Goal: Feedback & Contribution: Submit feedback/report problem

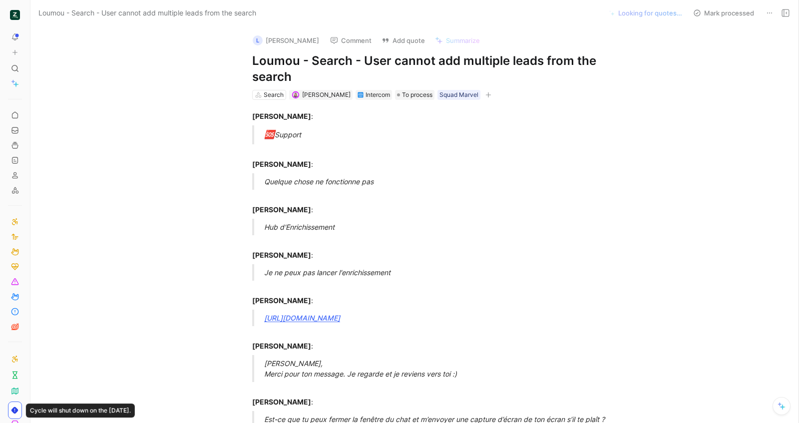
click at [344, 72] on h1 "Loumou - Search - User cannot add multiple leads from the search" at bounding box center [425, 69] width 346 height 32
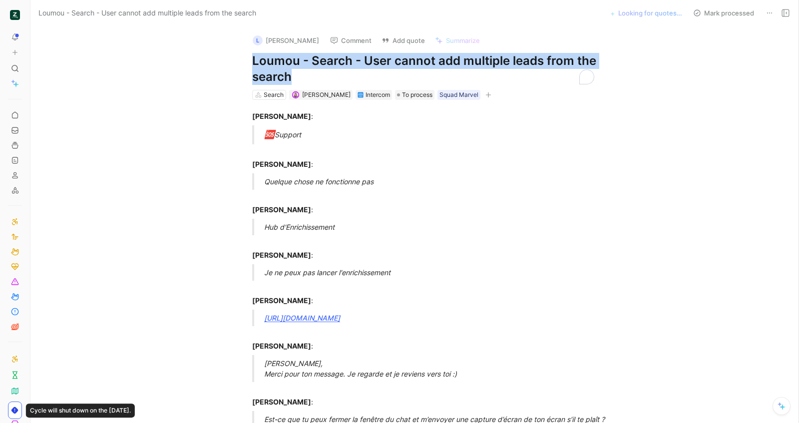
copy h1 "Loumou - Search - User cannot add multiple leads from the search"
click at [388, 38] on button "Add quote" at bounding box center [403, 40] width 52 height 14
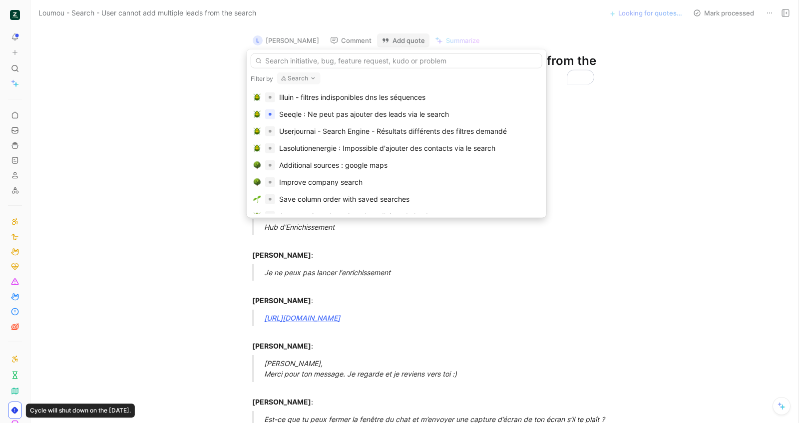
type input "Loumou - Search - User cannot add multiple leads from the search"
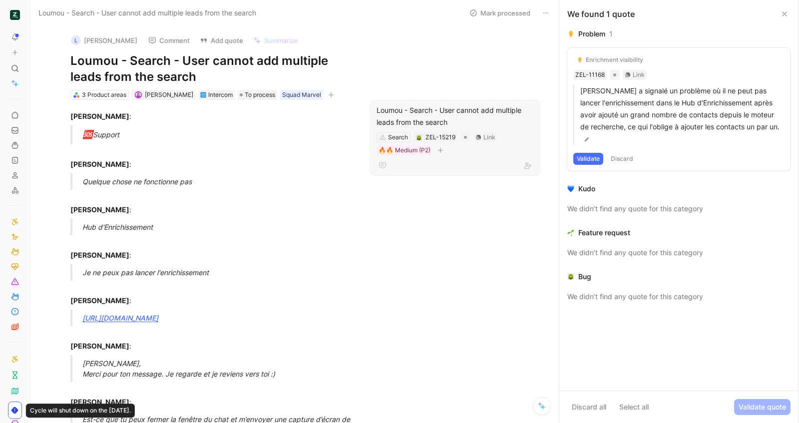
click at [378, 119] on div "Loumou - Search - User cannot add multiple leads from the search" at bounding box center [455, 116] width 157 height 24
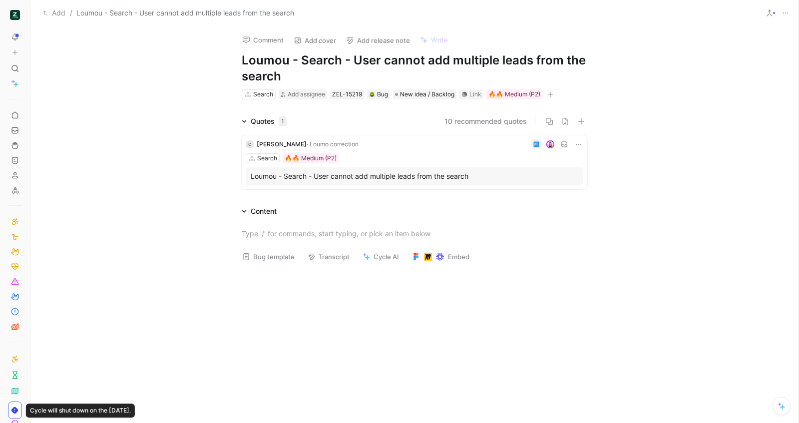
drag, startPoint x: 268, startPoint y: 63, endPoint x: 286, endPoint y: 57, distance: 19.0
click at [270, 63] on h1 "Loumou - Search - User cannot add multiple leads from the search" at bounding box center [415, 68] width 346 height 32
click at [286, 57] on h1 "Loumou - Search - User cannot add multiple leads from the search" at bounding box center [415, 68] width 346 height 32
click at [265, 252] on button "Bug template" at bounding box center [268, 257] width 61 height 14
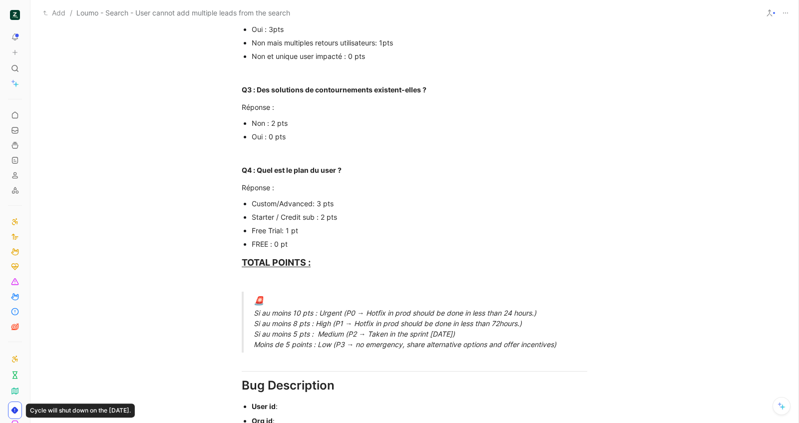
scroll to position [95, 0]
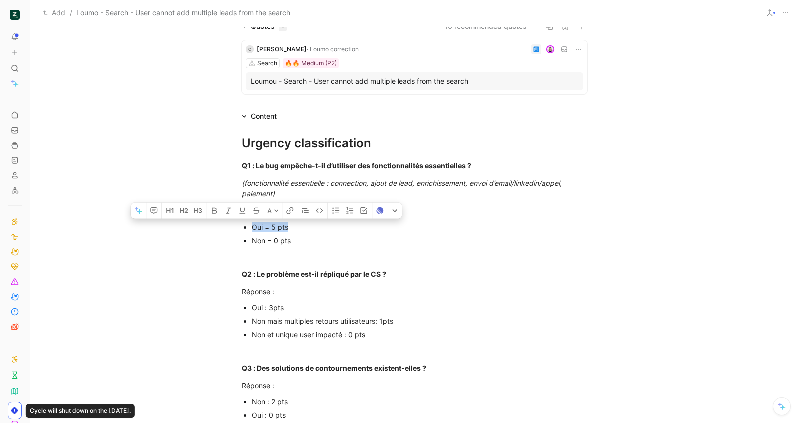
drag, startPoint x: 288, startPoint y: 225, endPoint x: 246, endPoint y: 225, distance: 41.5
click at [246, 225] on ul "Oui = 5 pts Non = 0 pts" at bounding box center [415, 233] width 384 height 27
click at [310, 243] on div "Non = 0 pts" at bounding box center [420, 240] width 336 height 10
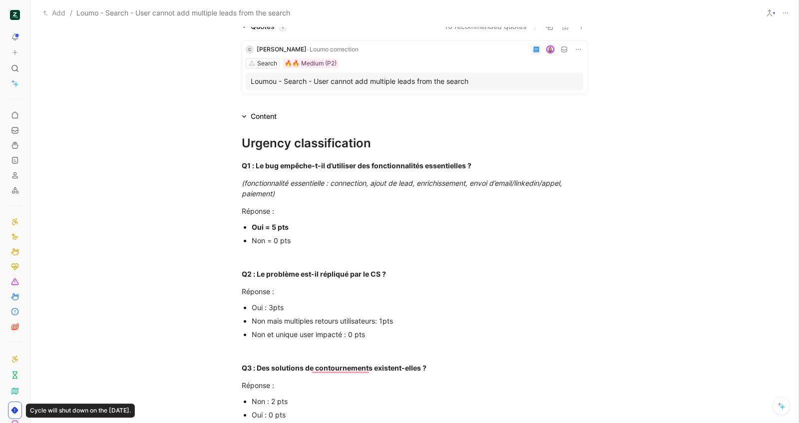
scroll to position [152, 0]
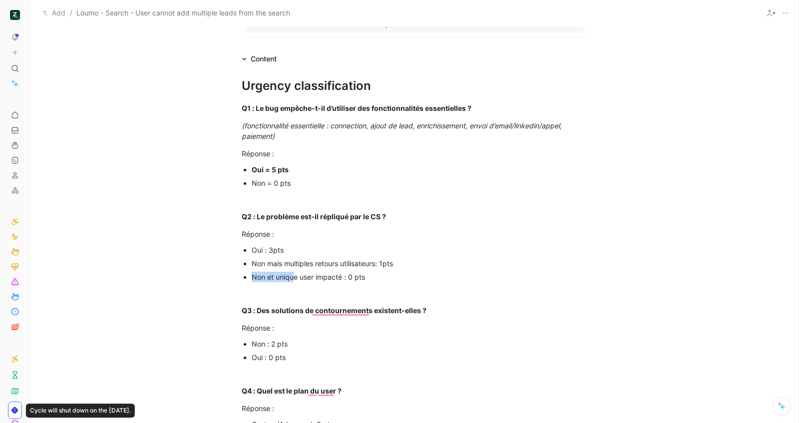
drag, startPoint x: 408, startPoint y: 270, endPoint x: 298, endPoint y: 274, distance: 110.0
click at [291, 273] on p "Non et unique user impacté : 0 pts" at bounding box center [420, 276] width 336 height 13
drag, startPoint x: 382, startPoint y: 281, endPoint x: 249, endPoint y: 280, distance: 132.4
click at [252, 280] on div "Non et unique user impacté : 0 pts" at bounding box center [420, 277] width 336 height 10
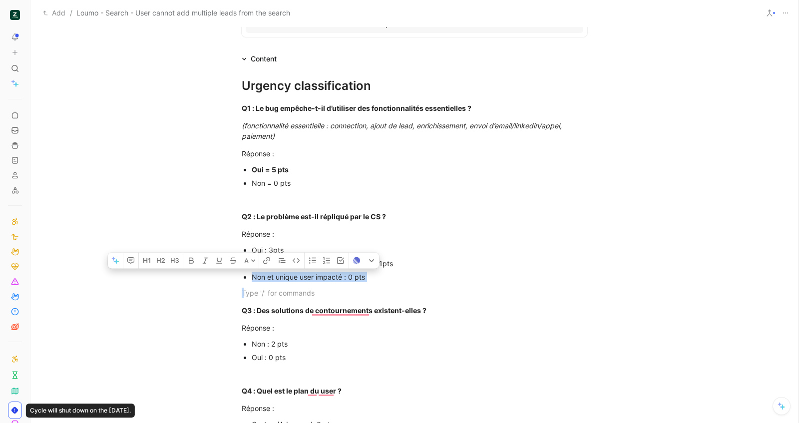
drag, startPoint x: 383, startPoint y: 283, endPoint x: 250, endPoint y: 275, distance: 133.6
click at [298, 288] on div "To enrich screen reader interactions, please activate Accessibility in Grammarl…" at bounding box center [415, 293] width 346 height 10
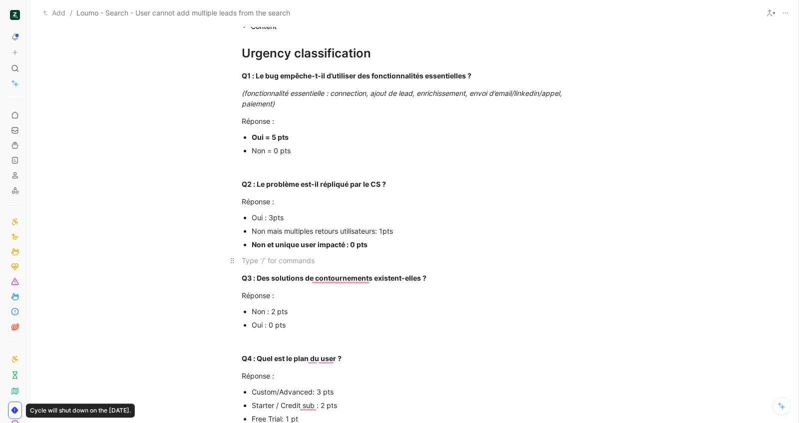
scroll to position [0, 0]
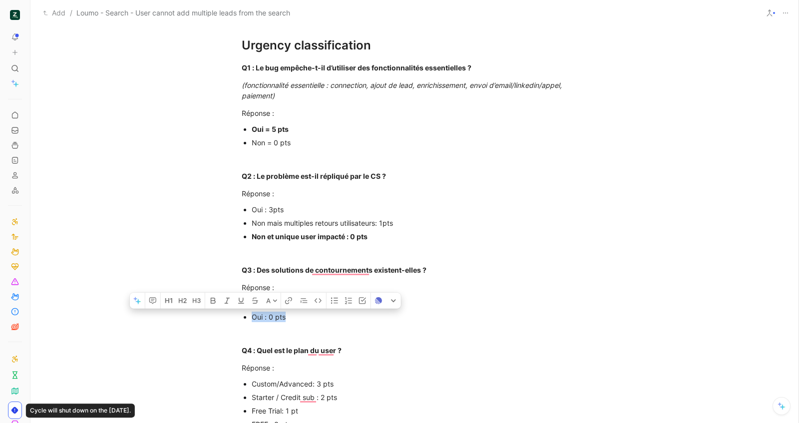
drag, startPoint x: 289, startPoint y: 317, endPoint x: 250, endPoint y: 317, distance: 39.0
click at [252, 317] on div "Oui : 0 pts" at bounding box center [420, 317] width 336 height 10
click at [286, 322] on div "Oui : 0 pts" at bounding box center [420, 317] width 336 height 10
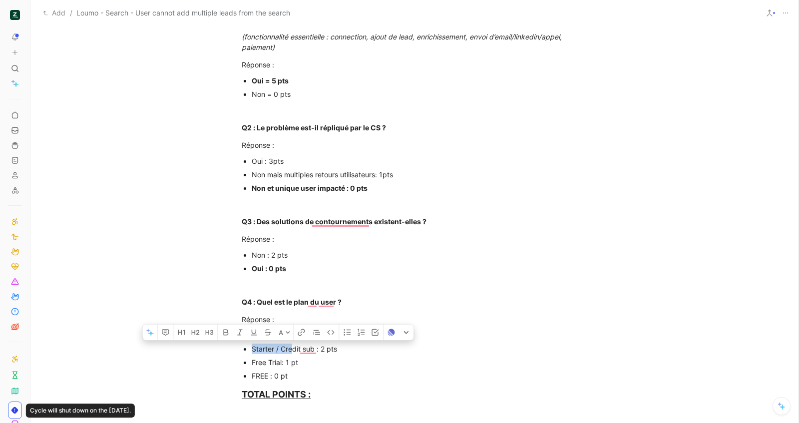
drag, startPoint x: 342, startPoint y: 343, endPoint x: 290, endPoint y: 344, distance: 51.5
click at [290, 344] on p "Starter / Credit sub : 2 pts" at bounding box center [420, 348] width 336 height 13
drag, startPoint x: 345, startPoint y: 351, endPoint x: 243, endPoint y: 345, distance: 102.1
click at [252, 345] on li "Starter / Credit sub : 2 pts" at bounding box center [420, 348] width 336 height 13
click at [360, 251] on div "Non : 2 pts" at bounding box center [420, 255] width 336 height 10
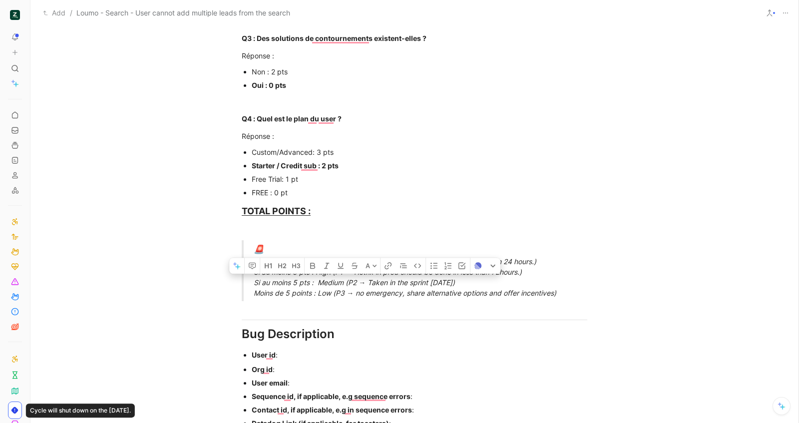
drag, startPoint x: 251, startPoint y: 283, endPoint x: 511, endPoint y: 282, distance: 260.7
click at [511, 282] on div "🚨 Si au moins 10 pts : Urgent (P0 → Hotfix in prod should be done in less than …" at bounding box center [427, 270] width 346 height 55
click at [466, 184] on p "Free Trial: 1 pt" at bounding box center [420, 178] width 336 height 13
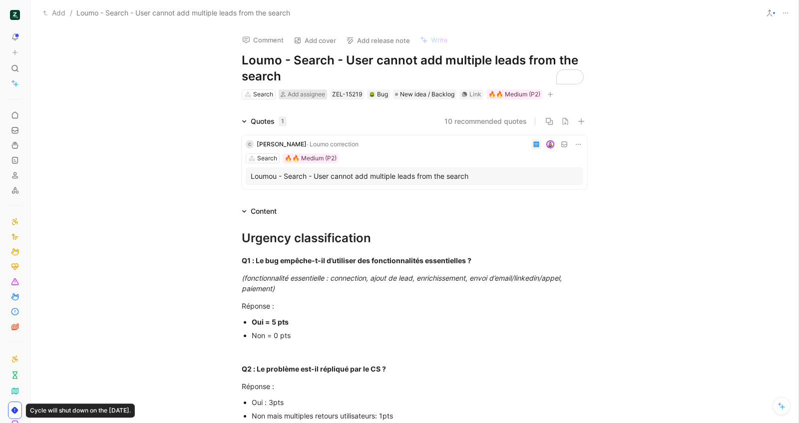
click at [295, 96] on span "Add assignee" at bounding box center [306, 93] width 37 height 7
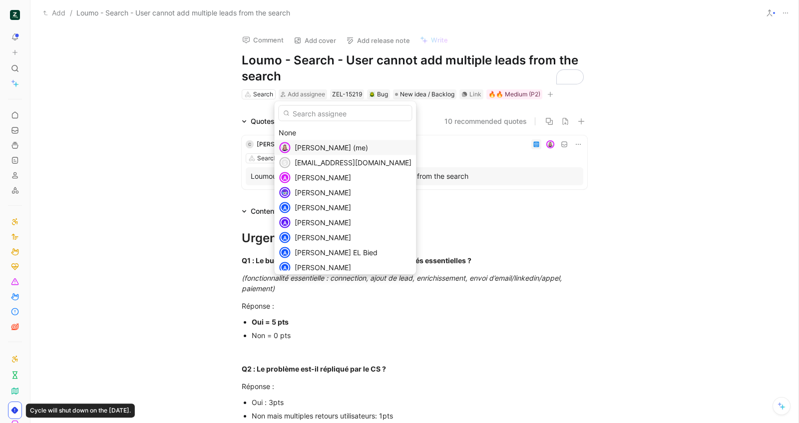
click at [316, 150] on span "Camille Wattel (me)" at bounding box center [331, 147] width 73 height 8
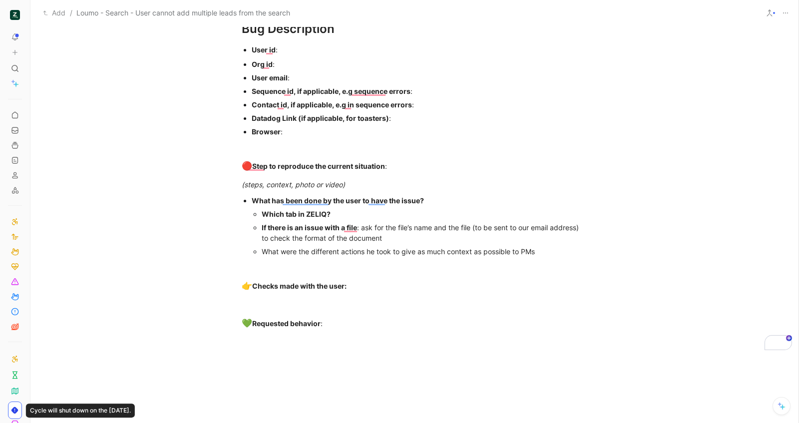
click at [304, 74] on div "User email :" at bounding box center [420, 77] width 336 height 10
click at [303, 76] on div "User email :" at bounding box center [420, 77] width 336 height 10
click at [347, 52] on div "User id :" at bounding box center [420, 49] width 336 height 10
click at [321, 62] on div "Org id :" at bounding box center [420, 64] width 336 height 10
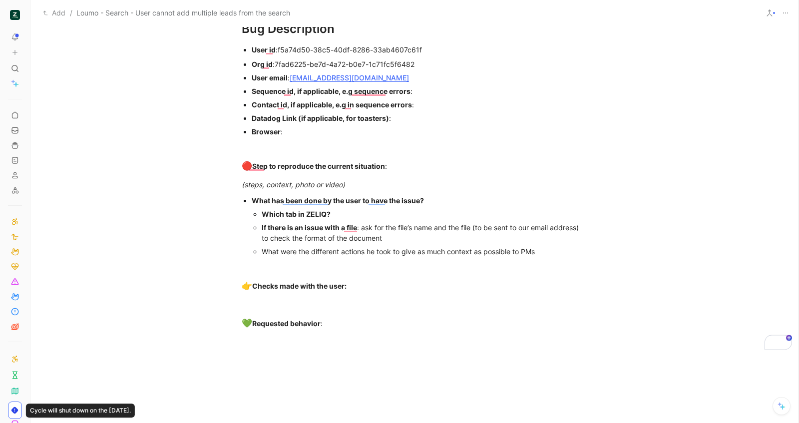
click at [296, 130] on div "Browser :" at bounding box center [420, 131] width 336 height 10
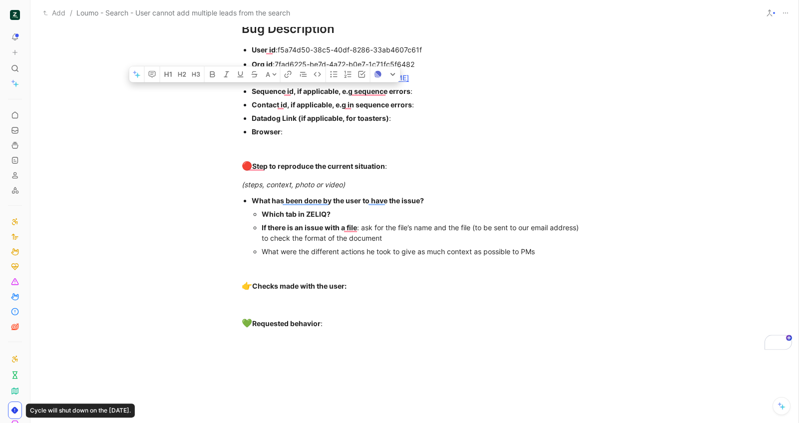
drag, startPoint x: 294, startPoint y: 132, endPoint x: 248, endPoint y: 89, distance: 63.2
click at [248, 89] on ul "Org id : 7fad6225-be7d-4a72-b0e7-1c71fc5f6482 User email : corentin@loumo-corre…" at bounding box center [415, 97] width 384 height 81
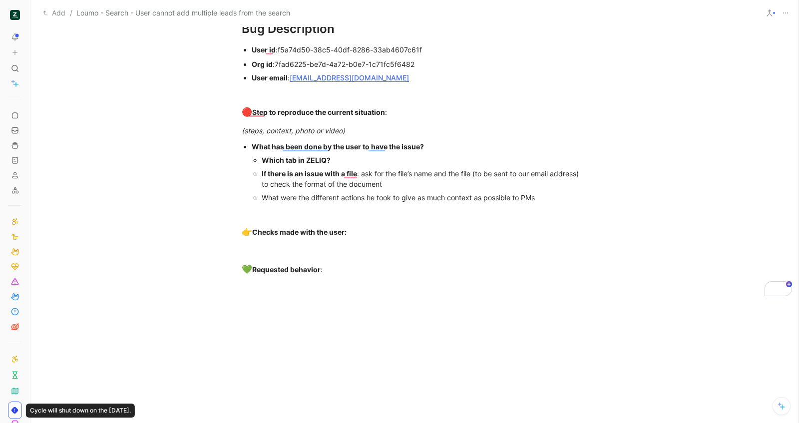
click at [370, 162] on div "Which tab in ZELIQ?" at bounding box center [425, 160] width 326 height 10
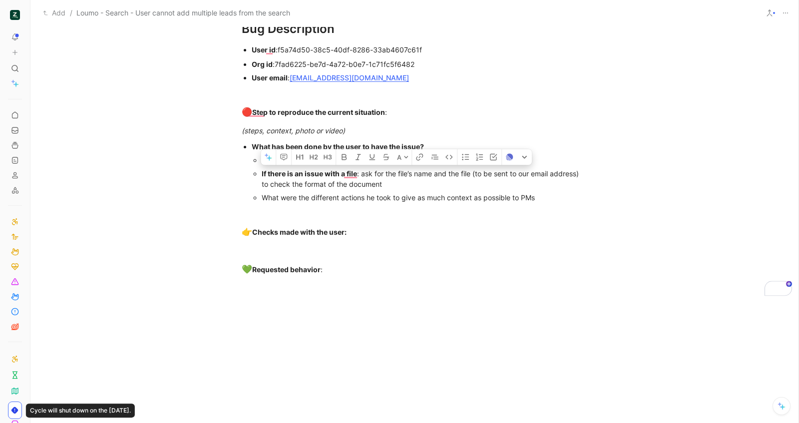
drag, startPoint x: 467, startPoint y: 190, endPoint x: 252, endPoint y: 166, distance: 215.6
click at [252, 166] on ul "Which tab in ZELIQ? Search If there is an issue with a file : ask for the file’…" at bounding box center [420, 178] width 336 height 51
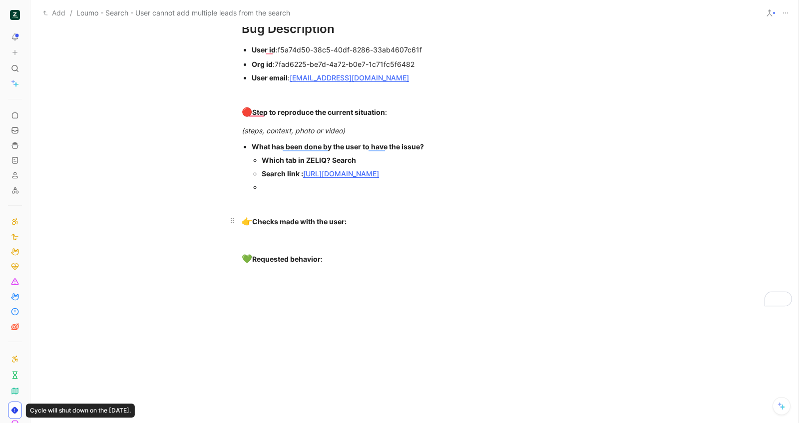
click at [387, 231] on p "👉 Checks made with the user:" at bounding box center [415, 221] width 384 height 19
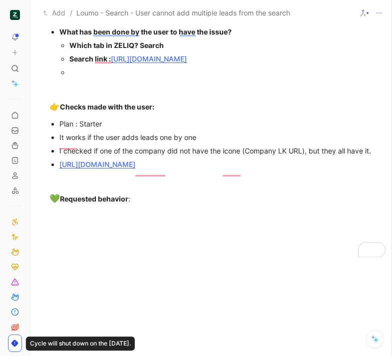
scroll to position [882, 0]
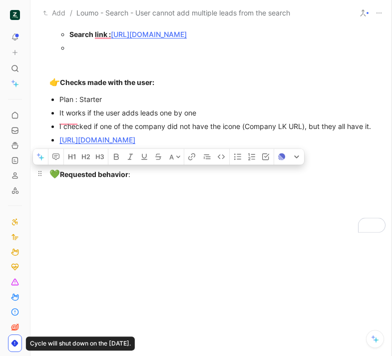
drag, startPoint x: 158, startPoint y: 197, endPoint x: 155, endPoint y: 208, distance: 10.9
click at [155, 184] on p "💚 Requested behavior :" at bounding box center [211, 174] width 362 height 19
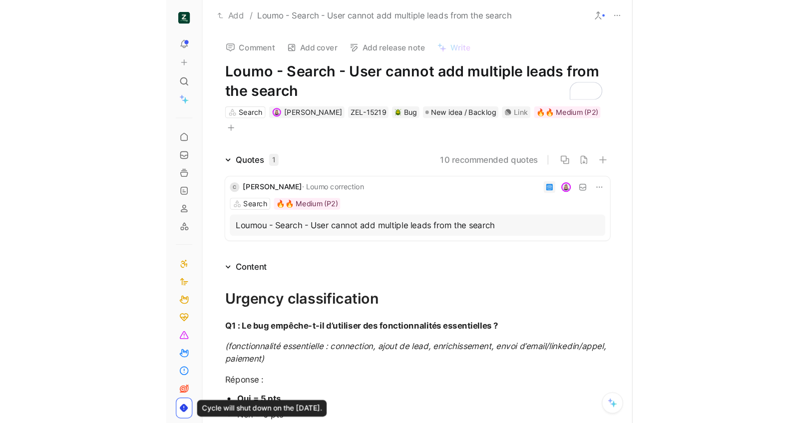
scroll to position [0, 0]
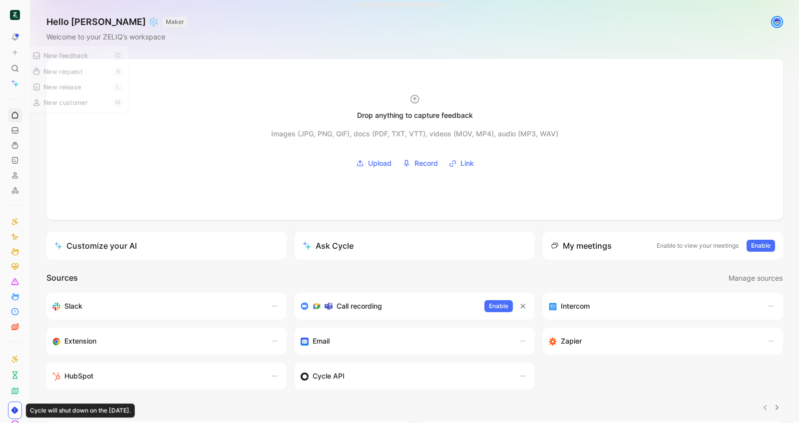
click at [15, 53] on icon at bounding box center [14, 52] width 7 height 7
click at [55, 56] on button "New feedback c" at bounding box center [81, 56] width 107 height 17
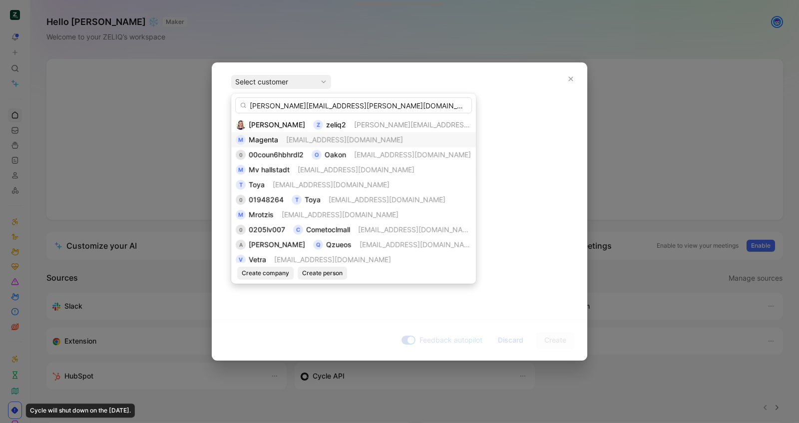
click at [254, 104] on input "Kevin.ORSINI@akkodis.com" at bounding box center [353, 105] width 237 height 16
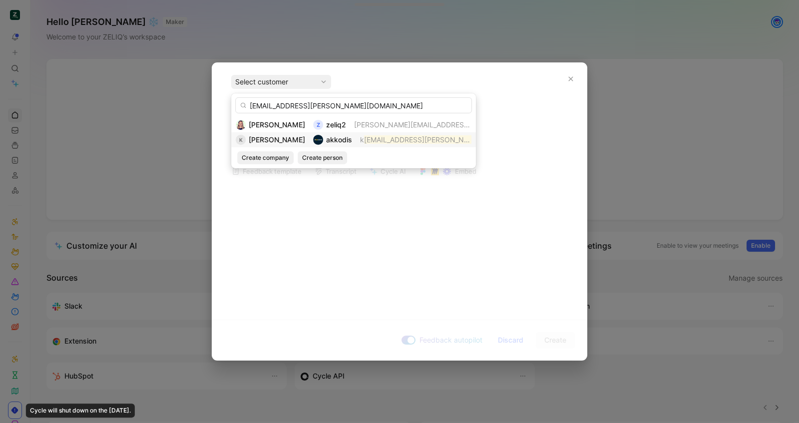
type input "evin.ORSINI@akkodis.com"
click at [273, 143] on span "Kévin Orsini" at bounding box center [277, 139] width 56 height 8
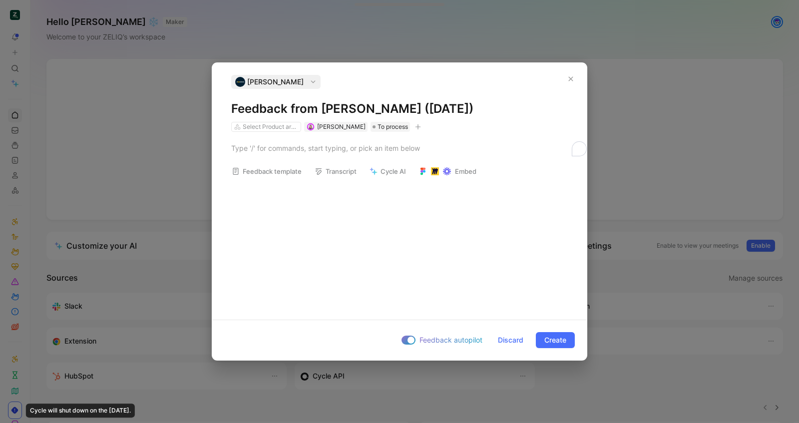
click at [273, 115] on h1 "Feedback from Kévin Orsini (Sep 26, 2025)" at bounding box center [399, 109] width 337 height 16
drag, startPoint x: 572, startPoint y: 79, endPoint x: 528, endPoint y: 46, distance: 54.9
click at [571, 79] on icon "button" at bounding box center [571, 79] width 6 height 6
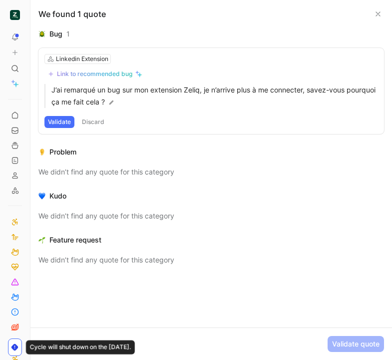
click at [375, 11] on icon at bounding box center [378, 14] width 8 height 8
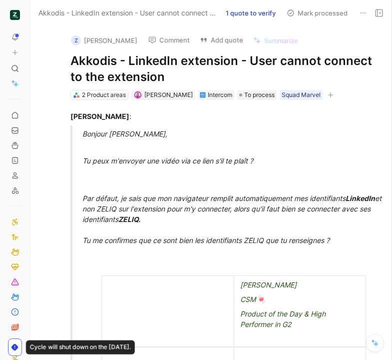
click at [208, 43] on button "Add quote" at bounding box center [221, 40] width 52 height 14
click at [185, 63] on h1 "Akkodis - LinkedIn extension - User cannot connect to the extension" at bounding box center [221, 69] width 303 height 32
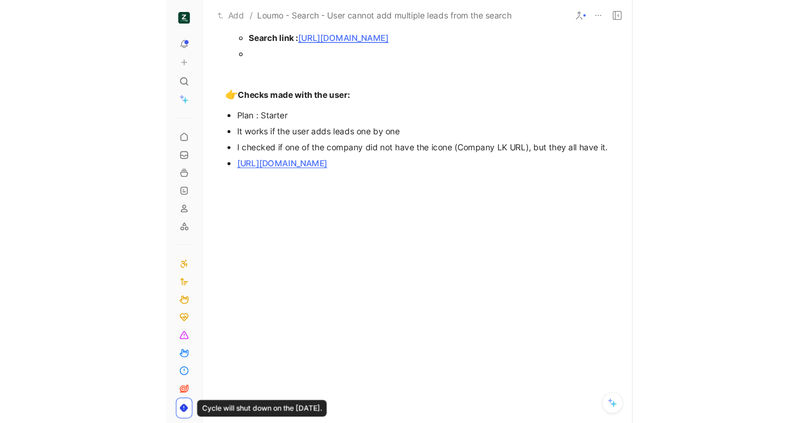
scroll to position [835, 0]
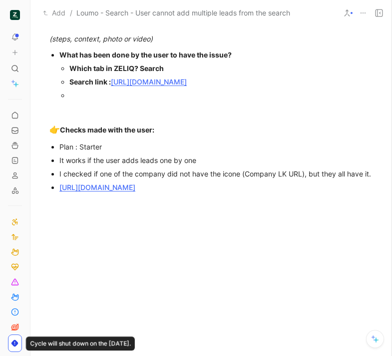
click at [164, 87] on div "Search link : [URL][DOMAIN_NAME]" at bounding box center [221, 81] width 304 height 10
click at [165, 86] on u "https://app.zeliq.com/app/search/contact?location_country=france&job_company_in…" at bounding box center [149, 81] width 76 height 8
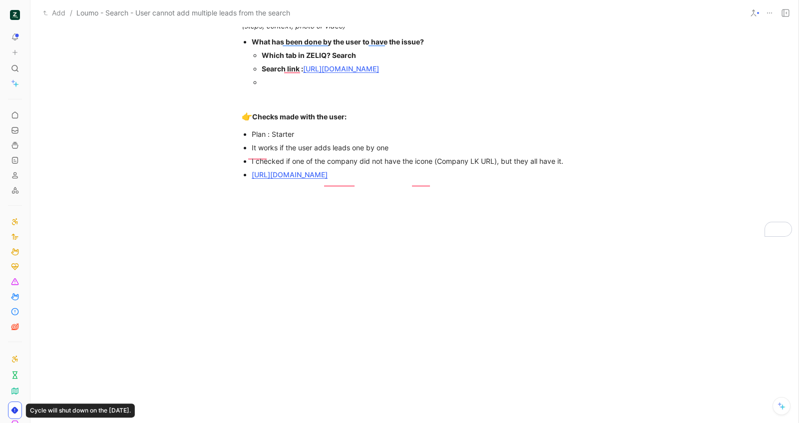
scroll to position [822, 0]
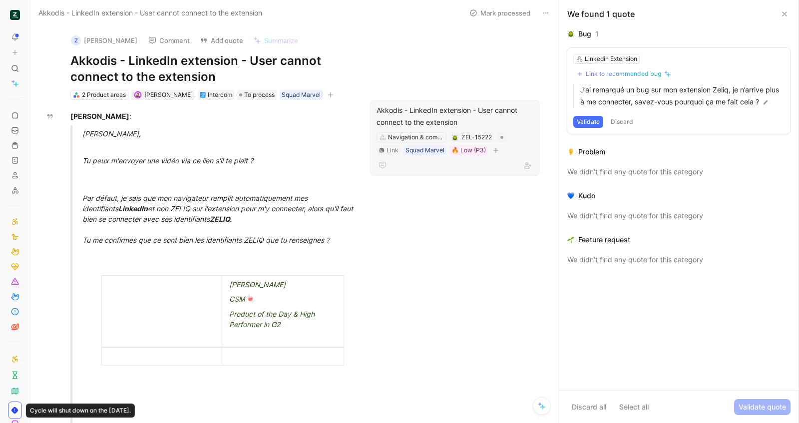
click at [393, 113] on div "Akkodis - LinkedIn extension - User cannot connect to the extension" at bounding box center [455, 116] width 157 height 24
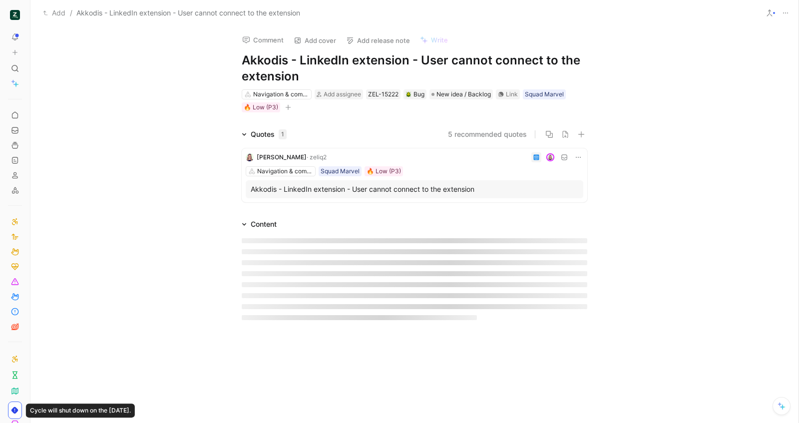
click at [331, 100] on div "Navigation & comprehension Add assignee ZEL-15222 Bug New idea / Backlog Link S…" at bounding box center [415, 100] width 348 height 25
click at [332, 98] on div "Add assignee" at bounding box center [342, 94] width 37 height 10
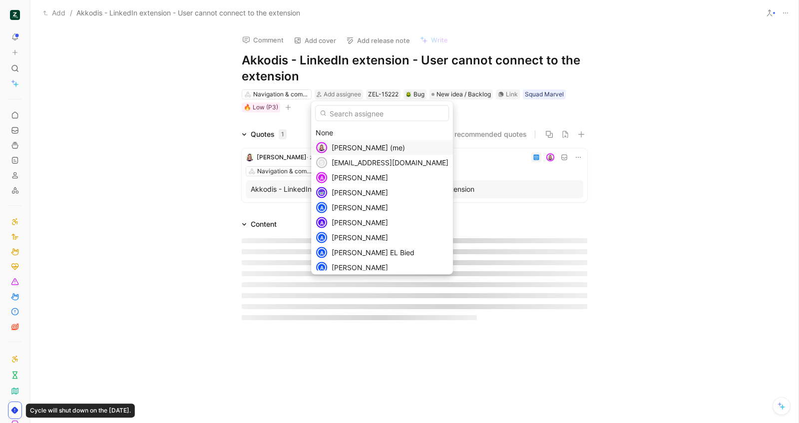
click at [339, 142] on div "Camille Wattel (me)" at bounding box center [390, 148] width 117 height 12
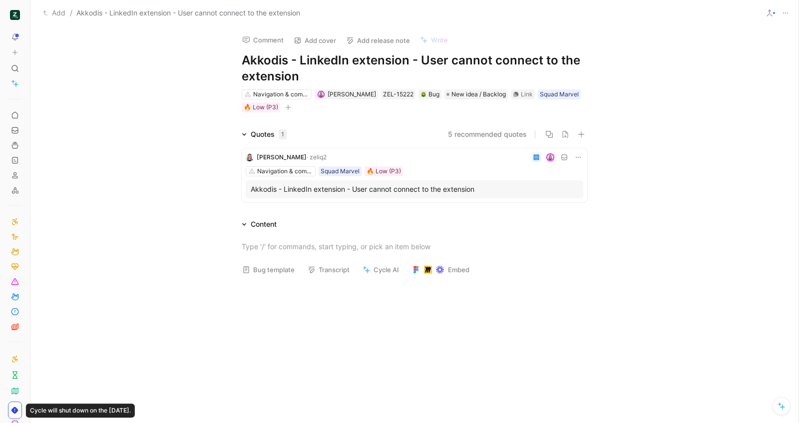
click at [263, 270] on button "Bug template" at bounding box center [268, 270] width 61 height 14
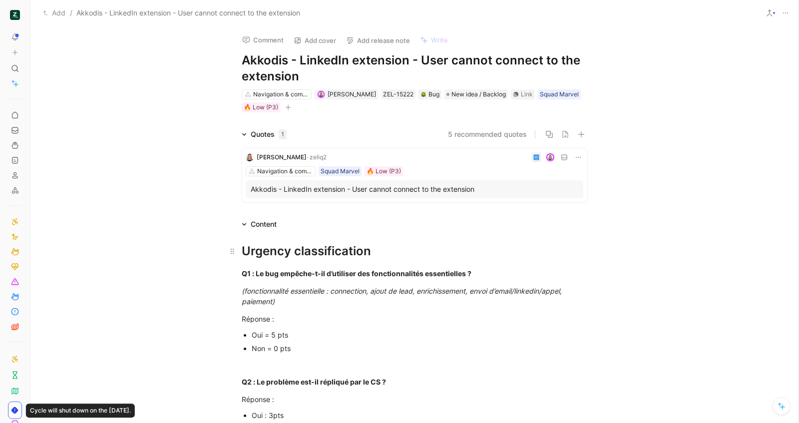
scroll to position [155, 0]
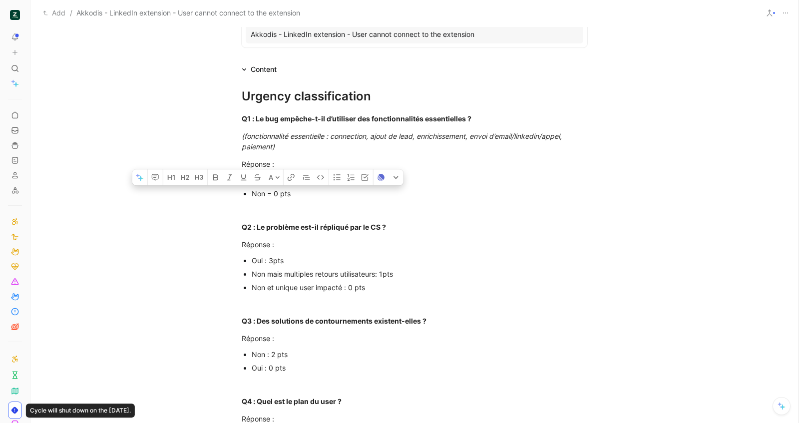
drag, startPoint x: 291, startPoint y: 198, endPoint x: 247, endPoint y: 192, distance: 44.4
click at [247, 192] on ul "Oui = 5 pts Non = 0 pts" at bounding box center [415, 186] width 384 height 27
click at [335, 231] on strong "Q2 : Le problème est-il répliqué par le CS ?" at bounding box center [314, 227] width 144 height 8
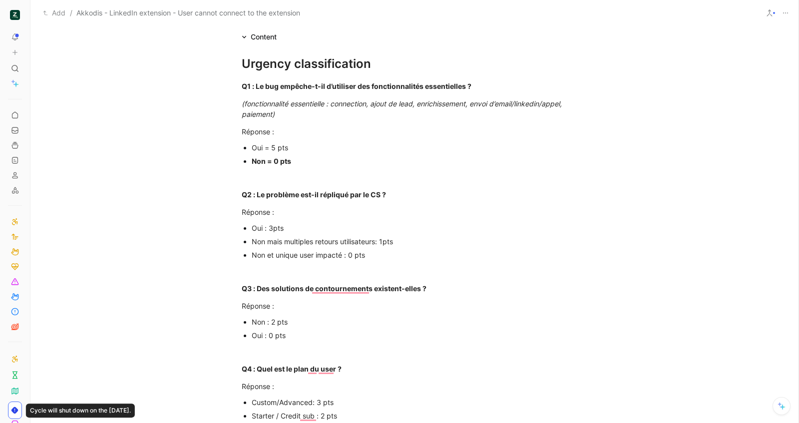
scroll to position [195, 0]
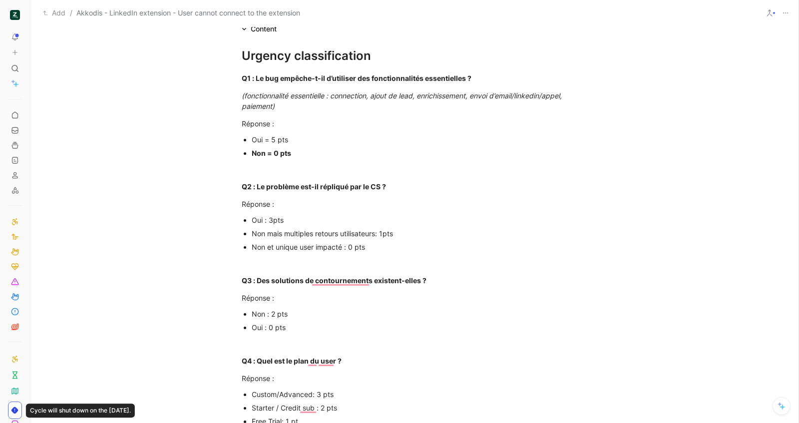
drag, startPoint x: 365, startPoint y: 248, endPoint x: 359, endPoint y: 249, distance: 6.6
click at [359, 249] on div "Non et unique user impacté : 0 pts" at bounding box center [420, 247] width 336 height 10
click at [401, 249] on div "Non et unique user impacté : 0 pts" at bounding box center [420, 247] width 336 height 10
drag, startPoint x: 406, startPoint y: 230, endPoint x: 240, endPoint y: 229, distance: 166.3
click at [240, 229] on ul "Oui : 3pts Non mais multiples retours utilisateurs: 1pts Non et unique user imp…" at bounding box center [415, 233] width 384 height 40
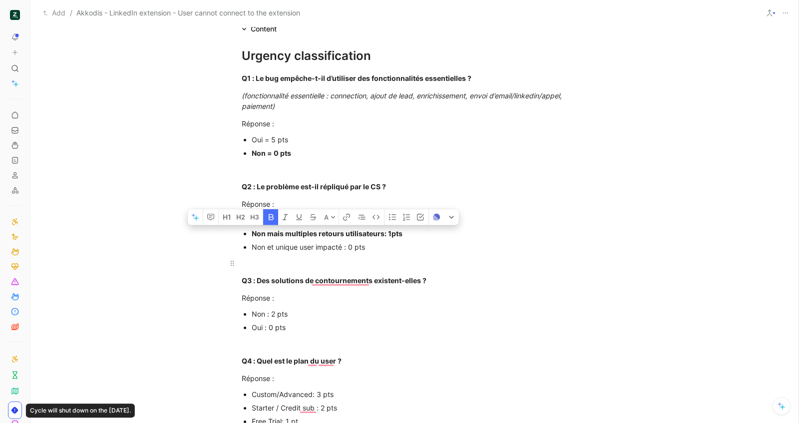
click at [270, 260] on div "To enrich screen reader interactions, please activate Accessibility in Grammarl…" at bounding box center [415, 263] width 346 height 10
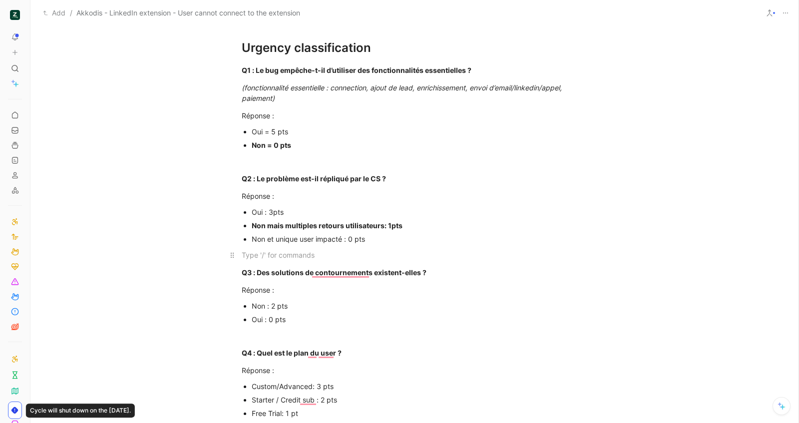
scroll to position [355, 0]
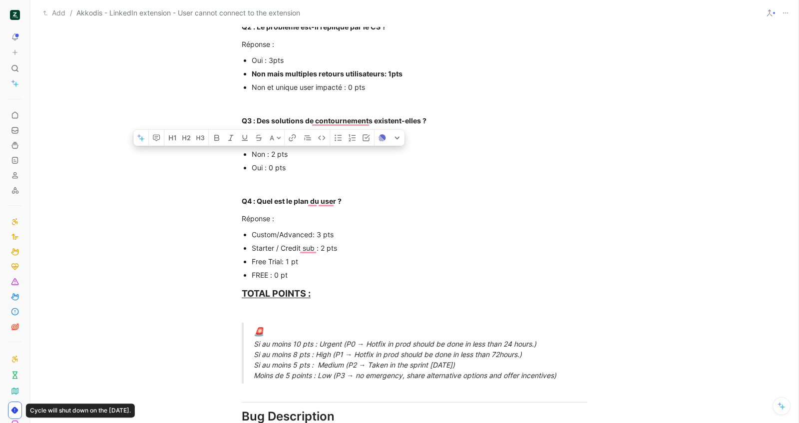
drag, startPoint x: 299, startPoint y: 156, endPoint x: 247, endPoint y: 154, distance: 52.0
click at [247, 154] on ul "Non : 2 pts Oui : 0 pts" at bounding box center [415, 160] width 384 height 27
click at [328, 172] on div "Oui : 0 pts" at bounding box center [420, 167] width 336 height 10
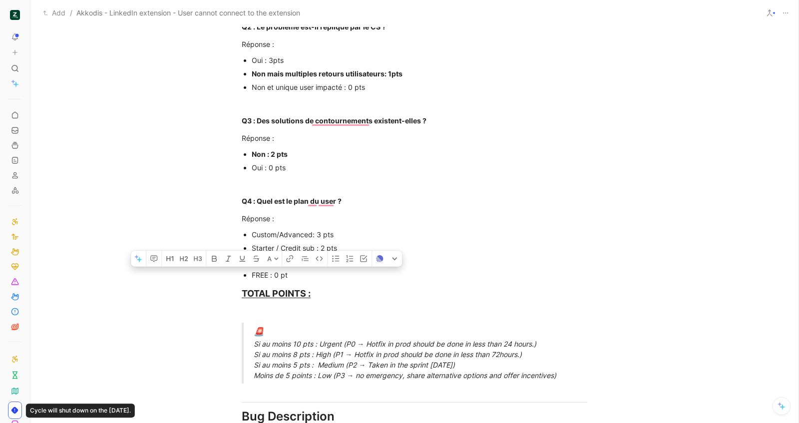
drag, startPoint x: 316, startPoint y: 274, endPoint x: 246, endPoint y: 272, distance: 69.5
click at [246, 272] on ul "Custom/Advanced: 3 pts Starter / Credit sub : 2 pts Free Trial: 1 pt FREE : 0 pt" at bounding box center [415, 255] width 384 height 54
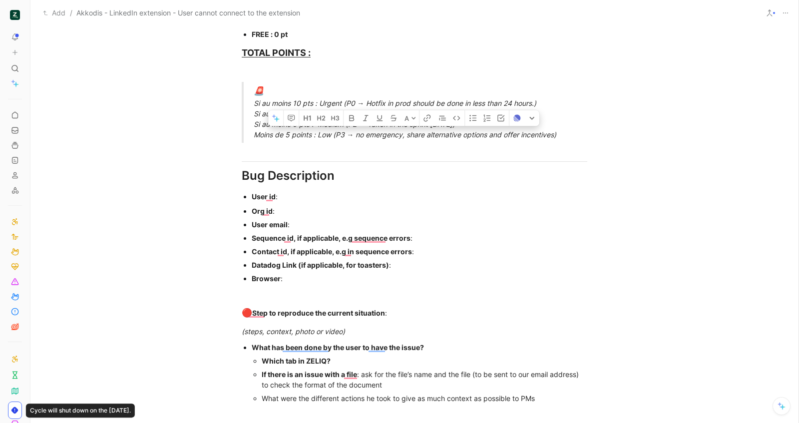
drag, startPoint x: 544, startPoint y: 137, endPoint x: 250, endPoint y: 136, distance: 294.7
click at [250, 136] on blockquote "🚨 Si au moins 10 pts : Urgent (P0 → Hotfix in prod should be done in less than …" at bounding box center [415, 112] width 384 height 61
click at [297, 204] on p "Org id :" at bounding box center [420, 210] width 336 height 13
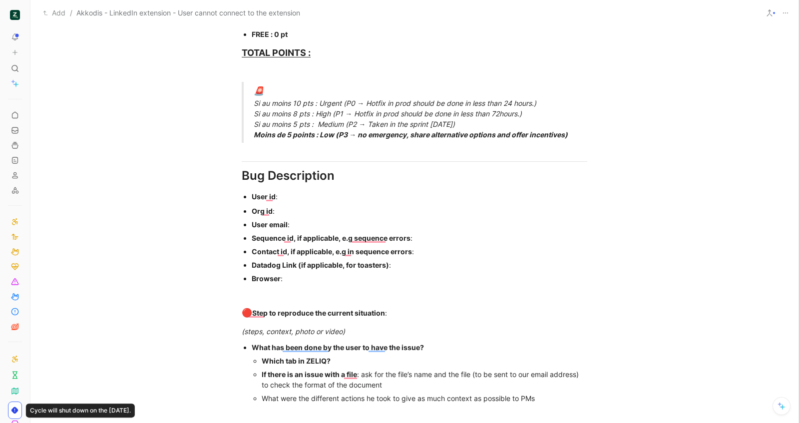
click at [298, 211] on div "Org id :" at bounding box center [420, 211] width 336 height 10
click at [326, 204] on p "Org id : 25530410-ad42-42b5-8d4d-86fdcd0bfba8" at bounding box center [420, 210] width 336 height 13
click at [312, 204] on p "Org id : 25530410-ad42-42b5-8d4d-86fdcd0bfba8" at bounding box center [420, 210] width 336 height 13
click at [310, 200] on div "User id :" at bounding box center [420, 196] width 336 height 10
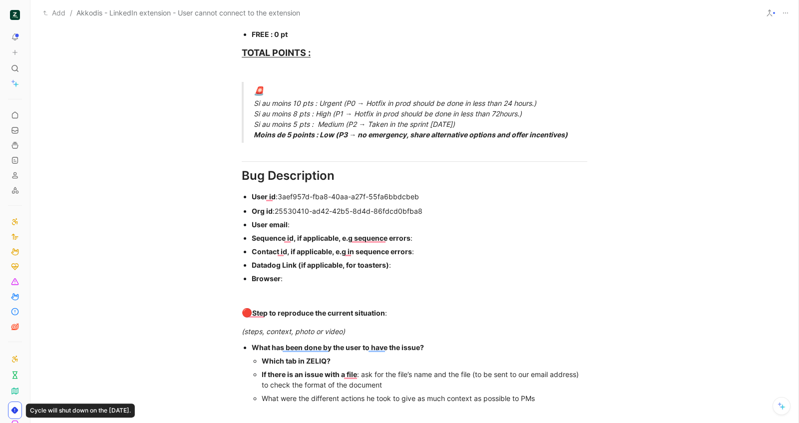
click at [304, 222] on div "User email :" at bounding box center [420, 224] width 336 height 10
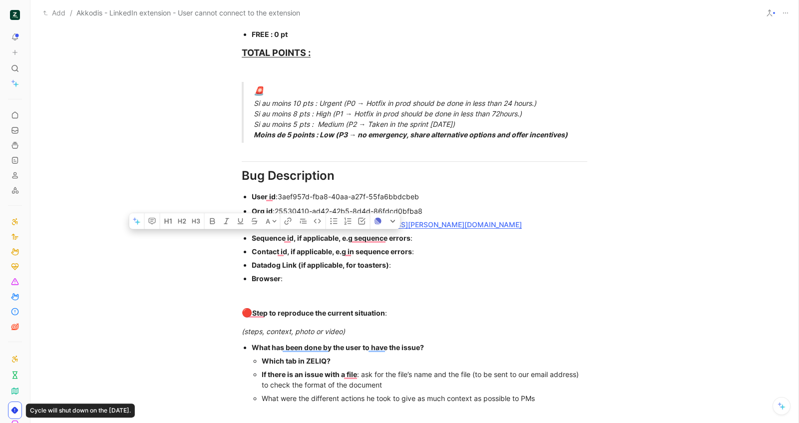
drag, startPoint x: 321, startPoint y: 281, endPoint x: 248, endPoint y: 235, distance: 85.9
click at [248, 235] on ul "Org id : 25530410-ad42-42b5-8d4d-86fdcd0bfba8 User email : kevin.orsini@akkodis…" at bounding box center [415, 244] width 384 height 81
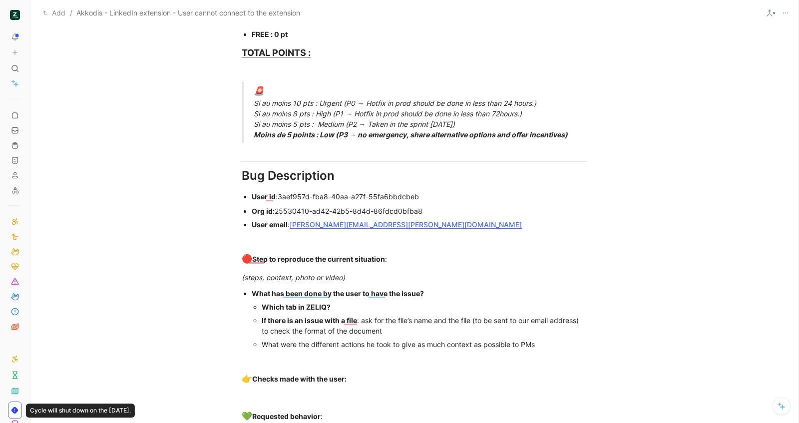
click at [369, 309] on div "Which tab in ZELIQ?" at bounding box center [425, 307] width 326 height 10
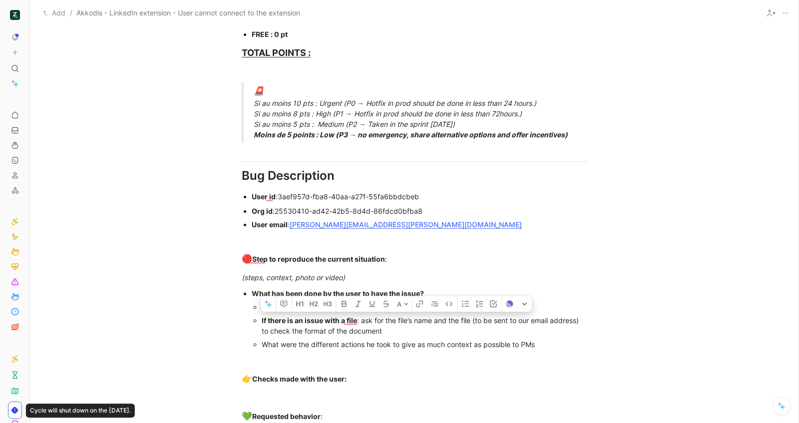
drag, startPoint x: 534, startPoint y: 346, endPoint x: 244, endPoint y: 316, distance: 291.7
click at [244, 316] on ul "What has been done by the user to have the issue? Which tab in ZELIQ? LinkedIn …" at bounding box center [415, 319] width 384 height 64
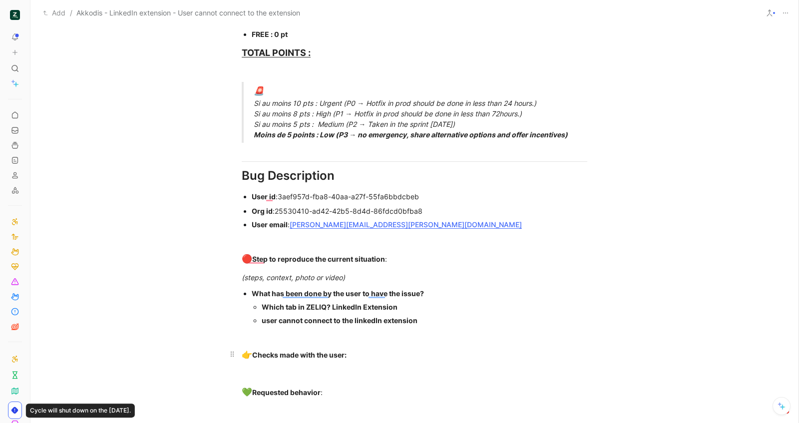
click at [357, 358] on div "👉 Checks made with the user:" at bounding box center [415, 355] width 346 height 13
click at [446, 319] on div "user cannot connect to the linkedIn extension" at bounding box center [425, 320] width 326 height 10
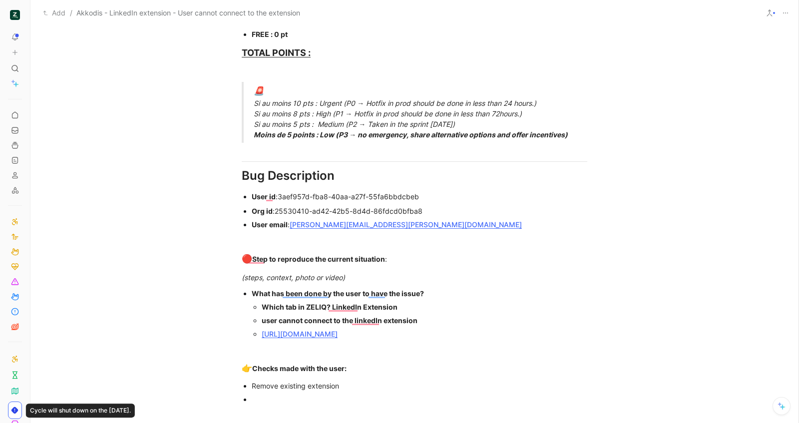
scroll to position [680, 0]
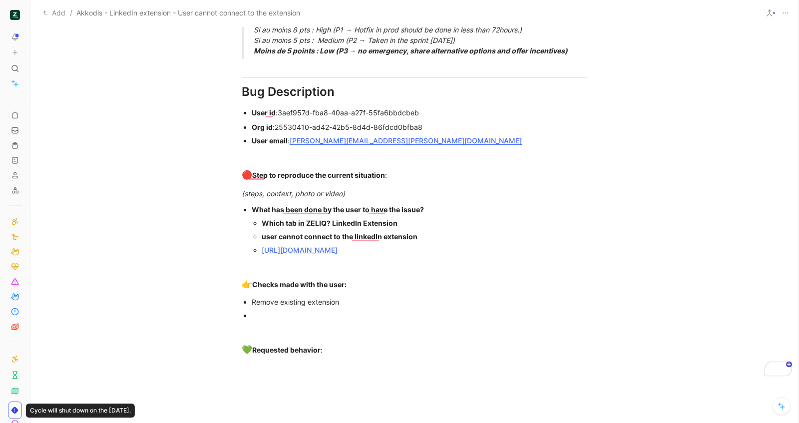
click at [269, 315] on div "To enrich screen reader interactions, please activate Accessibility in Grammarl…" at bounding box center [420, 315] width 336 height 10
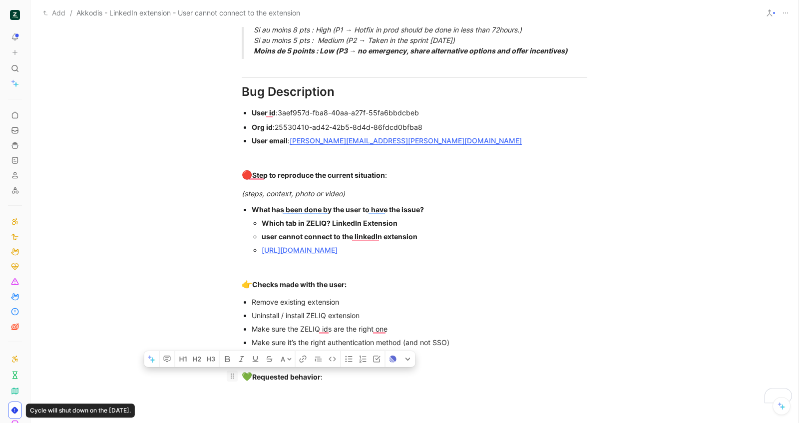
drag, startPoint x: 337, startPoint y: 383, endPoint x: 232, endPoint y: 375, distance: 104.7
click at [232, 375] on p "💚 Requested behavior :" at bounding box center [415, 377] width 384 height 19
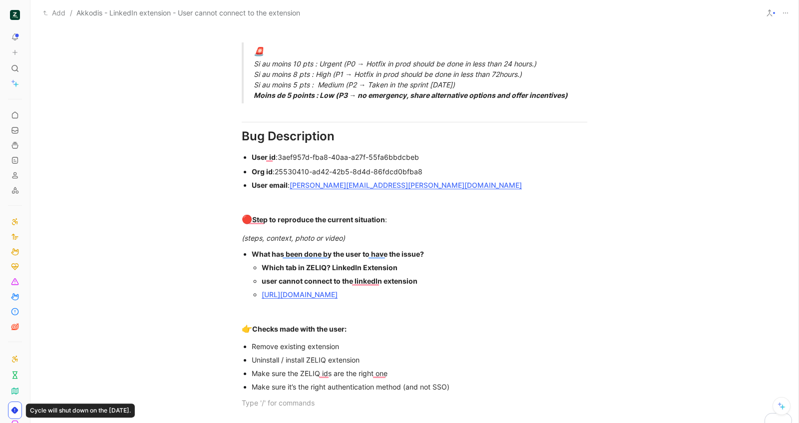
scroll to position [0, 0]
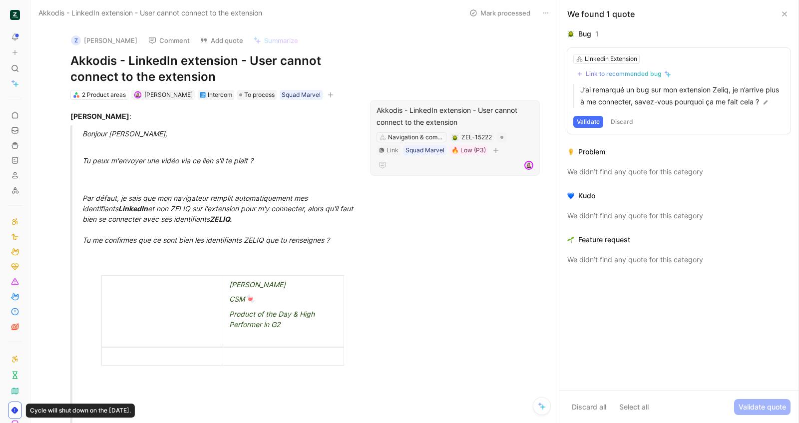
click at [442, 108] on div "Akkodis - LinkedIn extension - User cannot connect to the extension" at bounding box center [455, 116] width 157 height 24
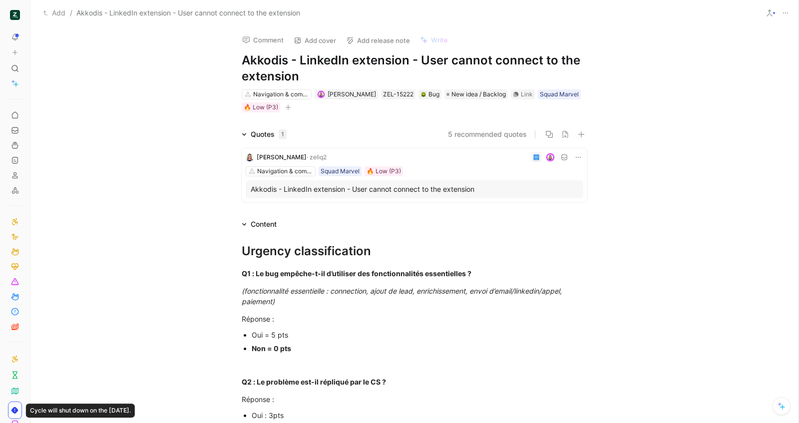
click at [790, 10] on button at bounding box center [786, 13] width 14 height 14
click at [435, 168] on div "Navigation & comprehension Squad Marvel 🔥 Low (P3)" at bounding box center [415, 171] width 338 height 10
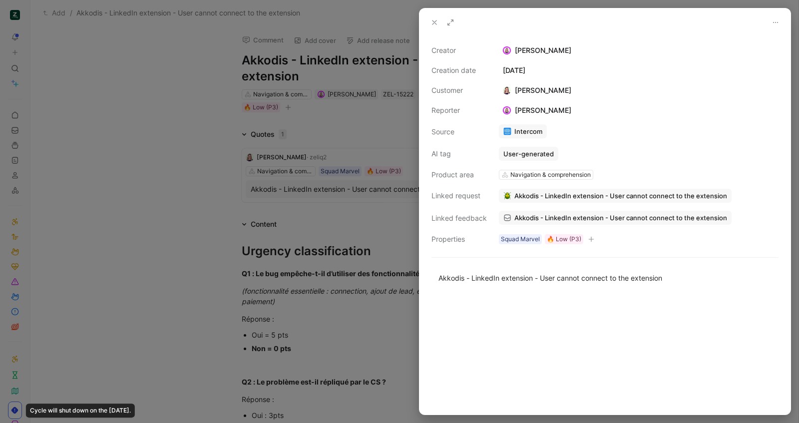
click at [532, 218] on span "Akkodis - LinkedIn extension - User cannot connect to the extension" at bounding box center [620, 217] width 213 height 9
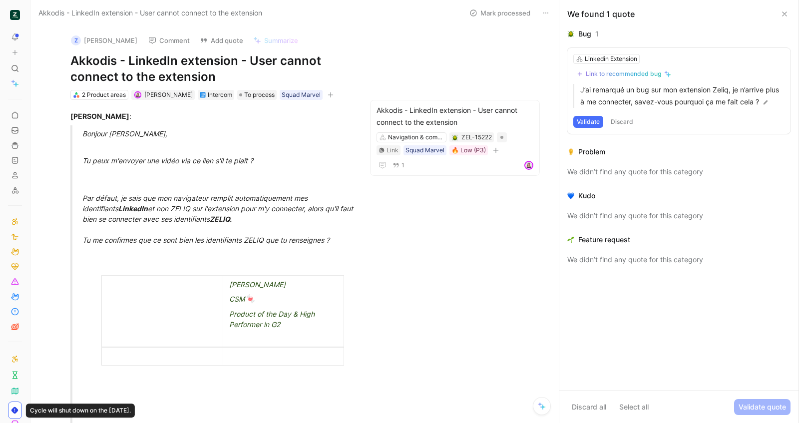
click at [546, 12] on icon at bounding box center [546, 13] width 8 height 8
click at [791, 13] on div "We found 1 quote" at bounding box center [678, 14] width 239 height 28
click at [787, 14] on icon at bounding box center [785, 14] width 8 height 8
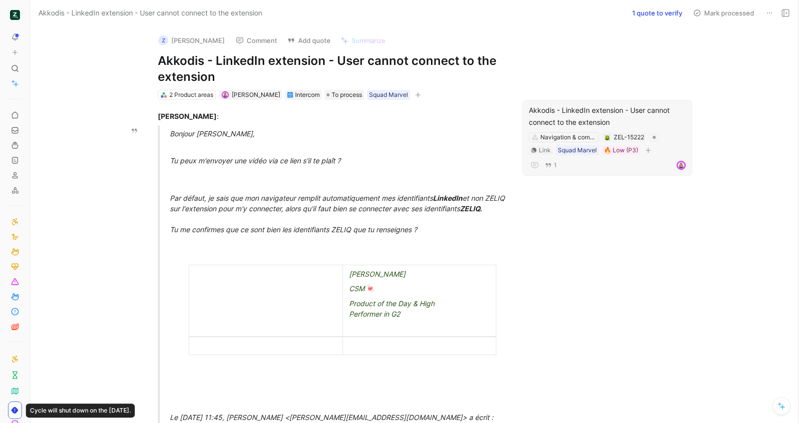
click at [598, 124] on div "Akkodis - LinkedIn extension - User cannot connect to the extension" at bounding box center [607, 116] width 157 height 24
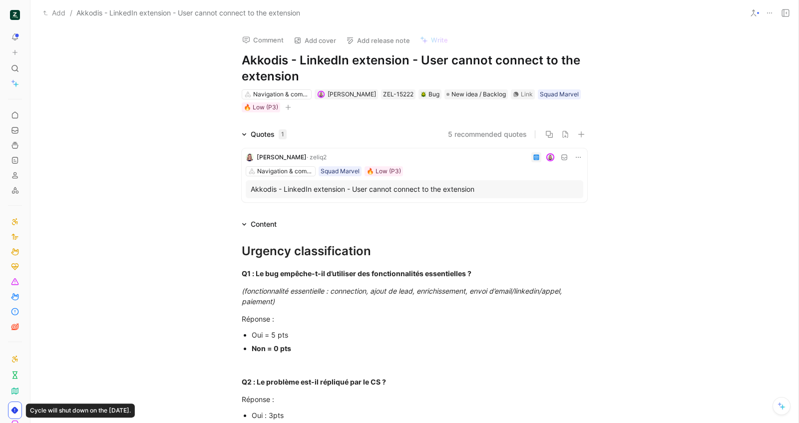
click at [773, 9] on icon at bounding box center [770, 13] width 8 height 8
click at [306, 265] on p "Q1 : Le bug empêche-t-il d’utiliser des fonctionnalités essentielles ?" at bounding box center [415, 273] width 384 height 16
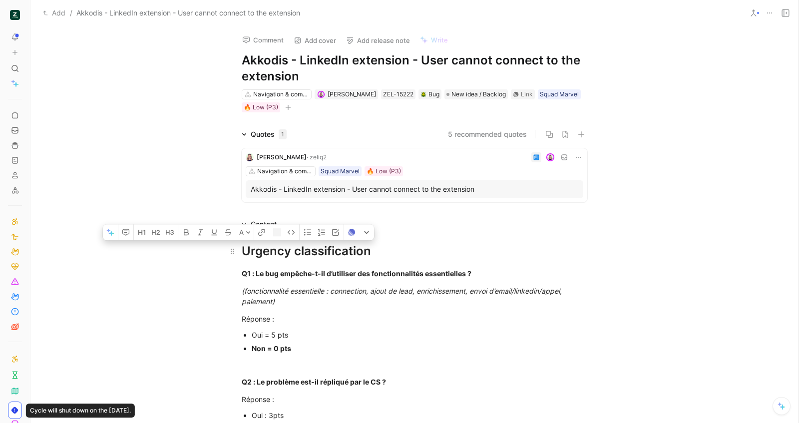
copy div "Urgency classification Q1 : Le bug empêche-t-il d’utiliser des fonctionnalités …"
click at [333, 292] on em "(fonctionnalité essentielle : connection, ajout de lead, enrichissement, envoi …" at bounding box center [403, 296] width 322 height 19
copy div "Urgency classification Q1 : Le bug empêche-t-il d’utiliser des fonctionnalités …"
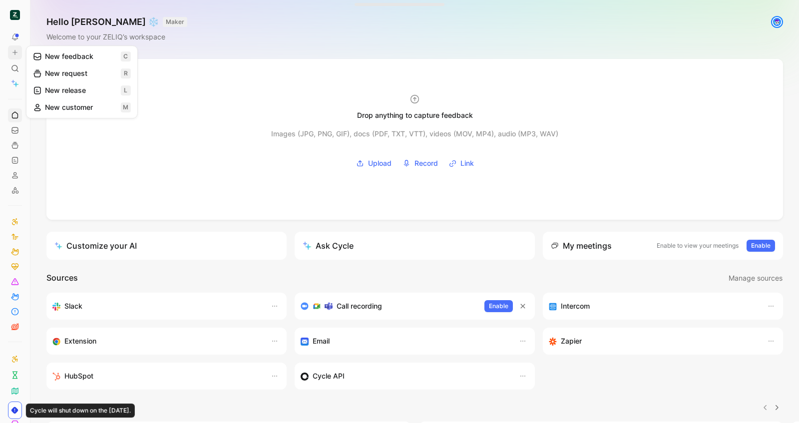
click at [17, 54] on icon at bounding box center [14, 52] width 7 height 7
click at [18, 54] on icon at bounding box center [14, 52] width 7 height 7
click at [33, 53] on icon at bounding box center [37, 56] width 9 height 9
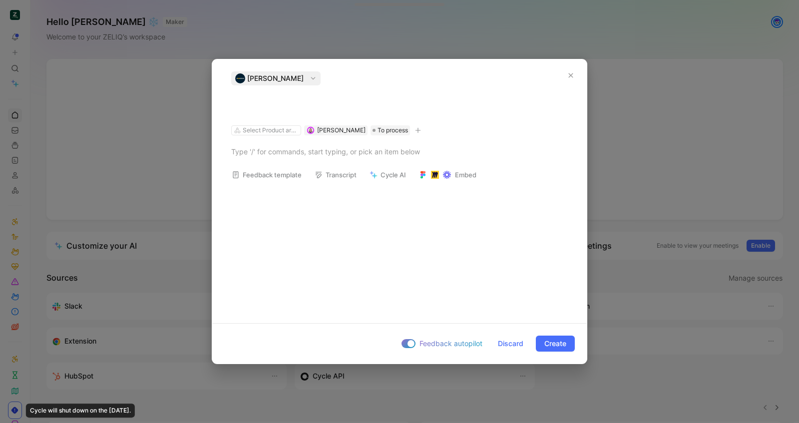
click at [280, 71] on div "[PERSON_NAME]" at bounding box center [275, 78] width 85 height 14
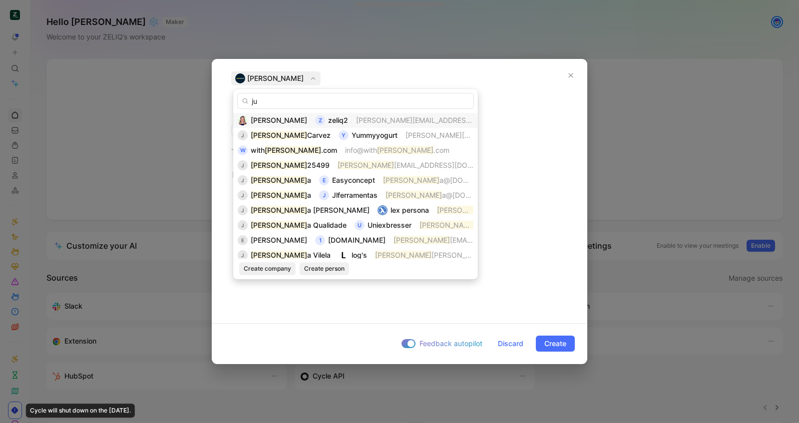
type input "j"
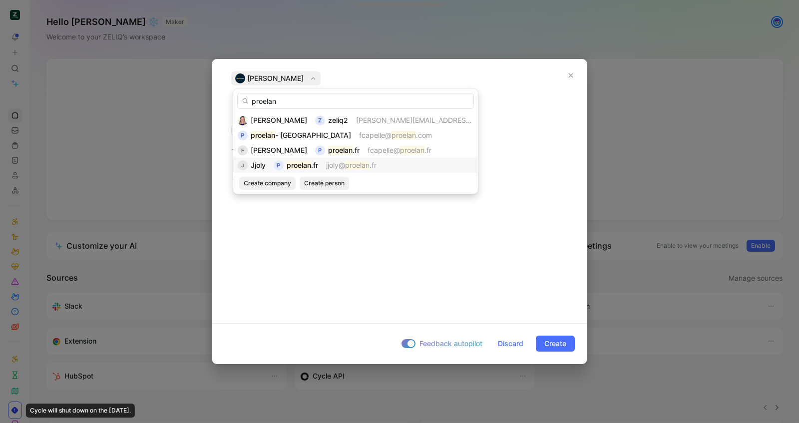
type input "proelan"
click at [352, 170] on span "jjoly@ proelan .fr" at bounding box center [351, 165] width 50 height 12
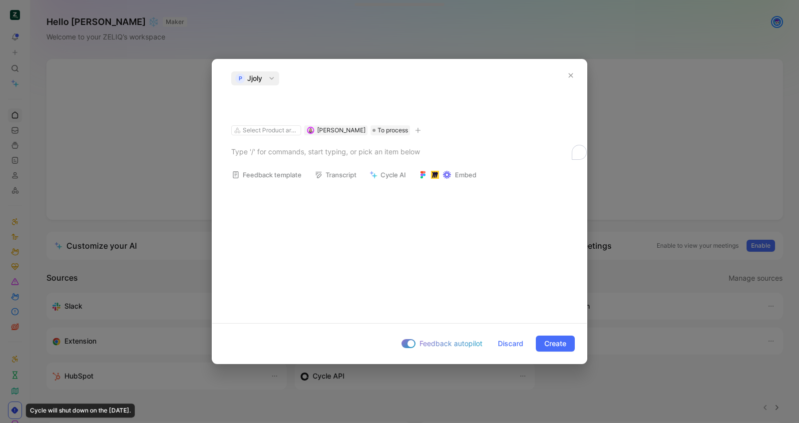
click at [283, 105] on h1 at bounding box center [399, 105] width 337 height 16
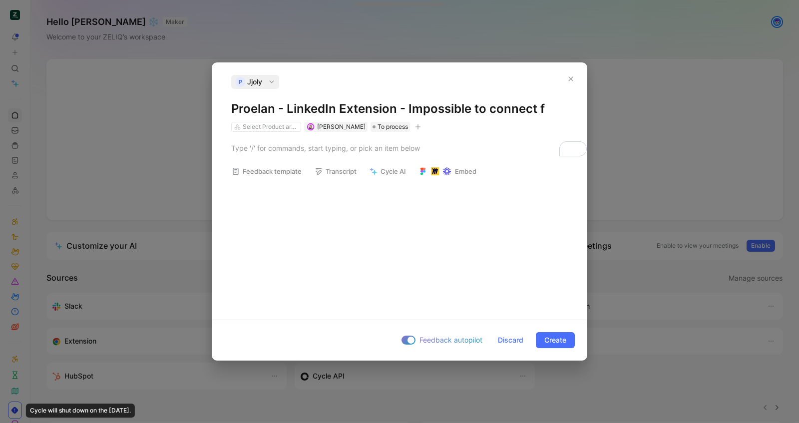
copy h1 "Proelan - LinkedIn Extension - Impossible to connect f"
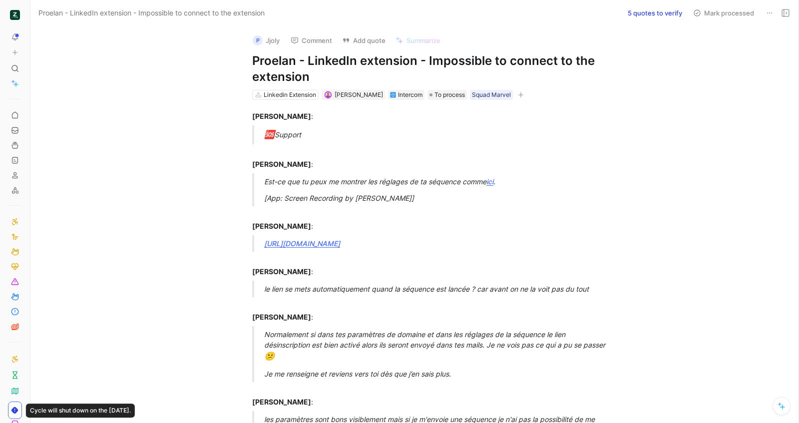
click at [346, 77] on h1 "Proelan - LinkedIn extension - Impossible to connect to the extension" at bounding box center [425, 69] width 346 height 32
copy h1 "Proelan - LinkedIn extension - Impossible to connect to the extension"
click at [347, 39] on button "Add quote" at bounding box center [364, 40] width 52 height 14
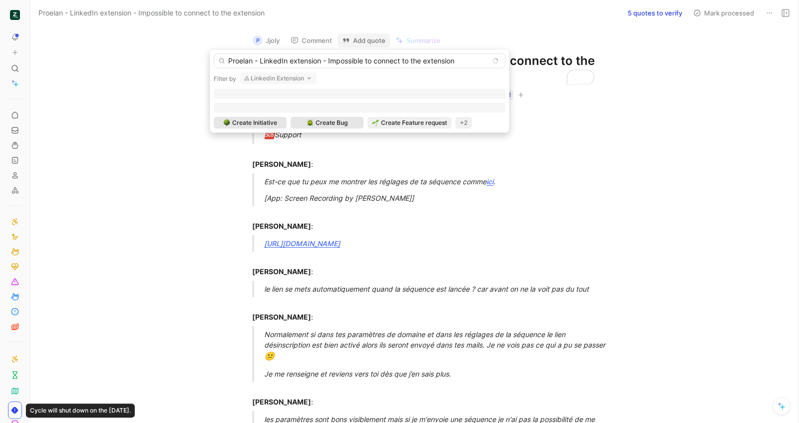
type input "Proelan - LinkedIn extension - Impossible to connect to the extension"
click at [340, 122] on span "Create Bug" at bounding box center [332, 123] width 32 height 10
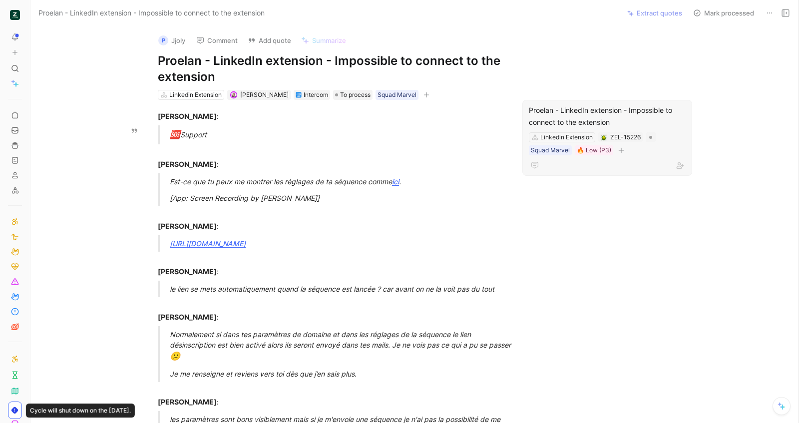
click at [546, 121] on div "Proelan - LinkedIn extension - Impossible to connect to the extension" at bounding box center [607, 116] width 157 height 24
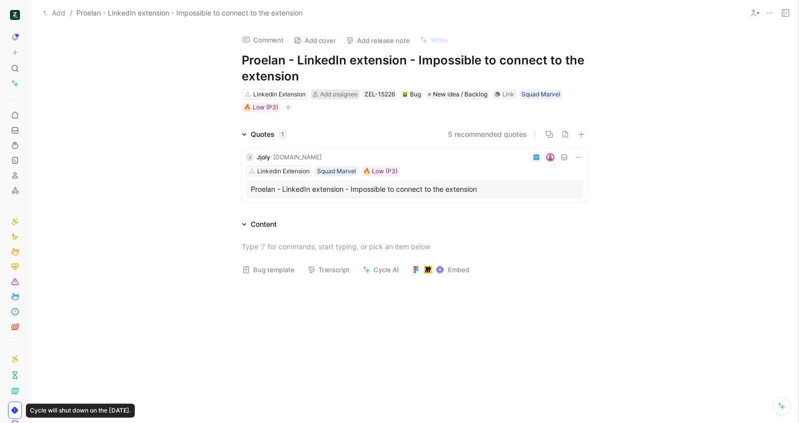
click at [326, 94] on span "Add assignee" at bounding box center [338, 93] width 37 height 7
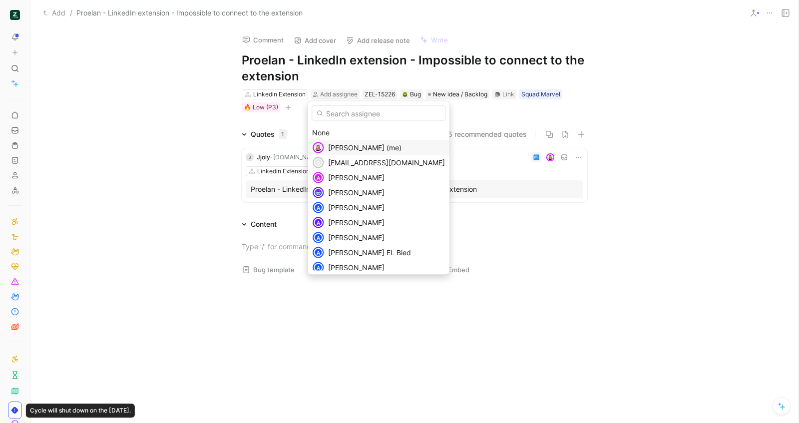
click at [346, 140] on div "[PERSON_NAME] (me)" at bounding box center [379, 147] width 142 height 15
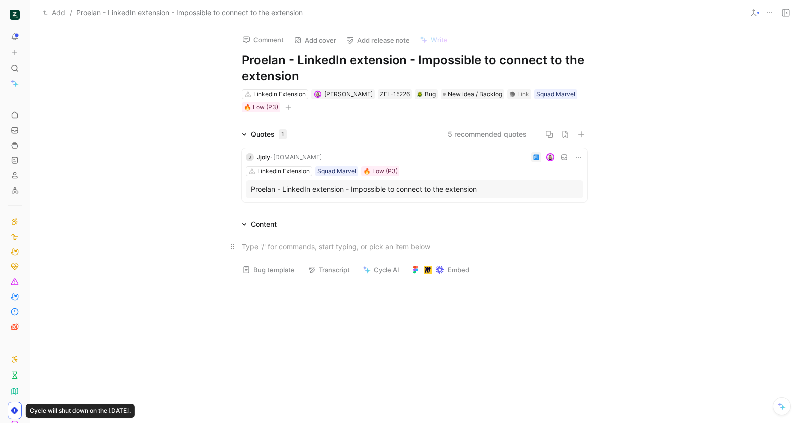
click at [292, 247] on div at bounding box center [415, 246] width 346 height 10
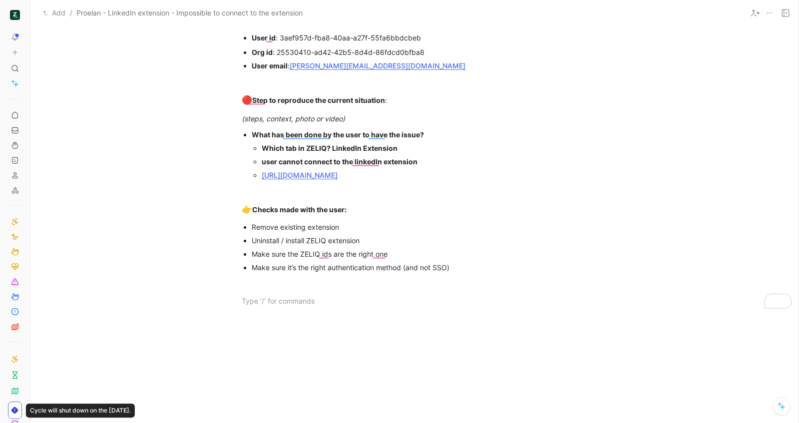
scroll to position [747, 0]
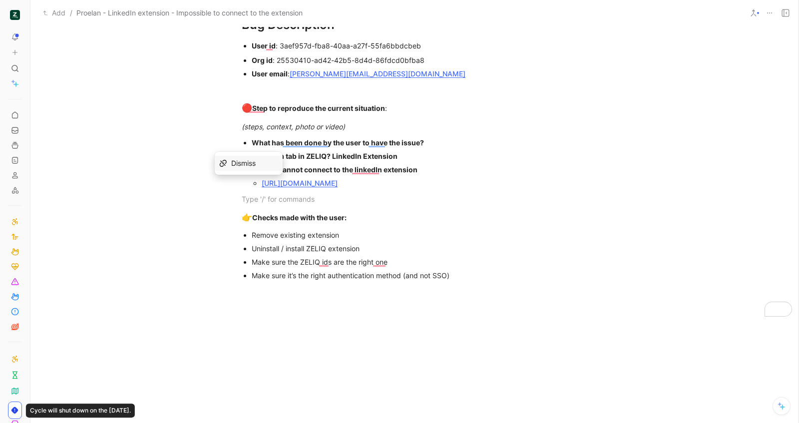
drag, startPoint x: 402, startPoint y: 189, endPoint x: 248, endPoint y: 187, distance: 153.9
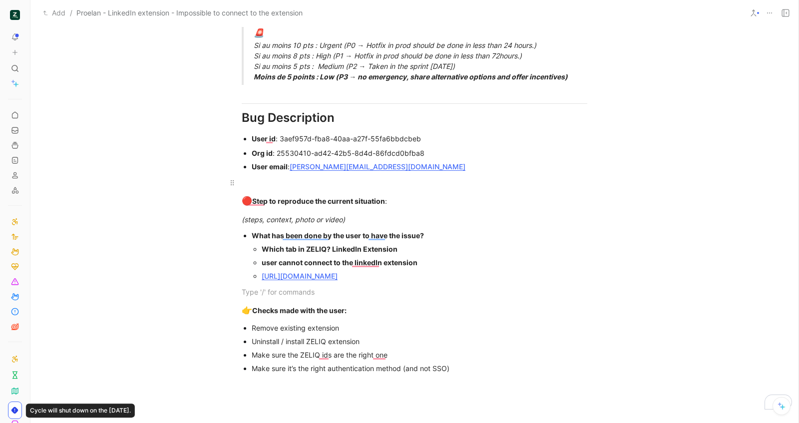
scroll to position [637, 0]
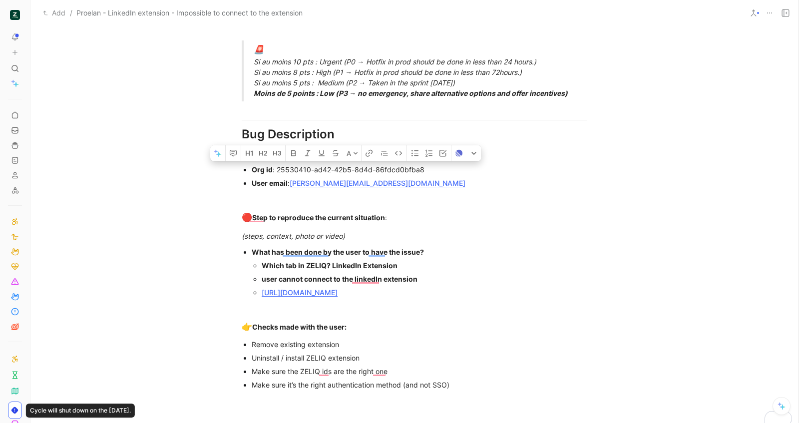
drag, startPoint x: 428, startPoint y: 168, endPoint x: 274, endPoint y: 165, distance: 153.9
click at [274, 165] on div "Org id : 25530410-ad42-42b5-8d4d-86fdcd0bfba8" at bounding box center [420, 169] width 336 height 10
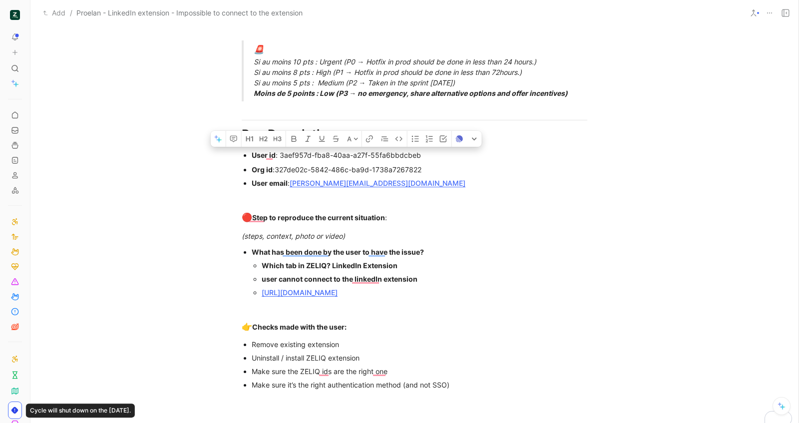
drag, startPoint x: 427, startPoint y: 154, endPoint x: 276, endPoint y: 152, distance: 150.8
click at [276, 152] on div "User id : 3aef957d-fba8-40aa-a27f-55fa6bbdcbeb" at bounding box center [420, 155] width 336 height 10
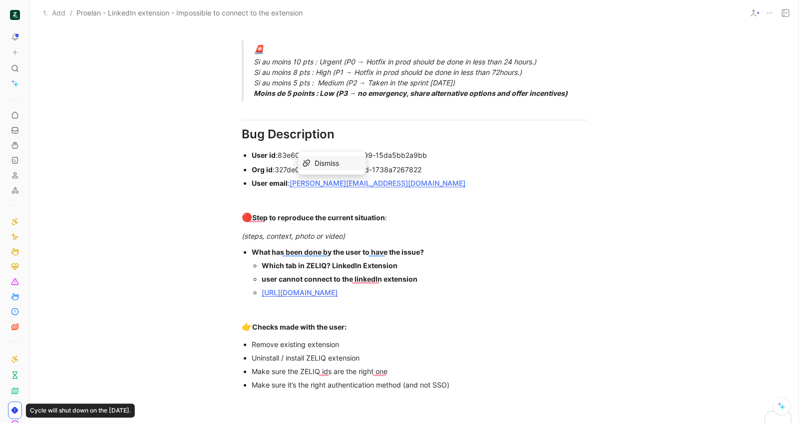
drag, startPoint x: 392, startPoint y: 185, endPoint x: 290, endPoint y: 181, distance: 102.0
click at [290, 181] on div "User email : [PERSON_NAME][EMAIL_ADDRESS][DOMAIN_NAME]" at bounding box center [420, 183] width 336 height 10
click at [390, 185] on div "User email : [PERSON_NAME][EMAIL_ADDRESS][DOMAIN_NAME]" at bounding box center [420, 183] width 336 height 10
drag, startPoint x: 389, startPoint y: 184, endPoint x: 286, endPoint y: 182, distance: 102.9
click at [286, 182] on div "User email : [PERSON_NAME][EMAIL_ADDRESS][DOMAIN_NAME]" at bounding box center [420, 183] width 336 height 10
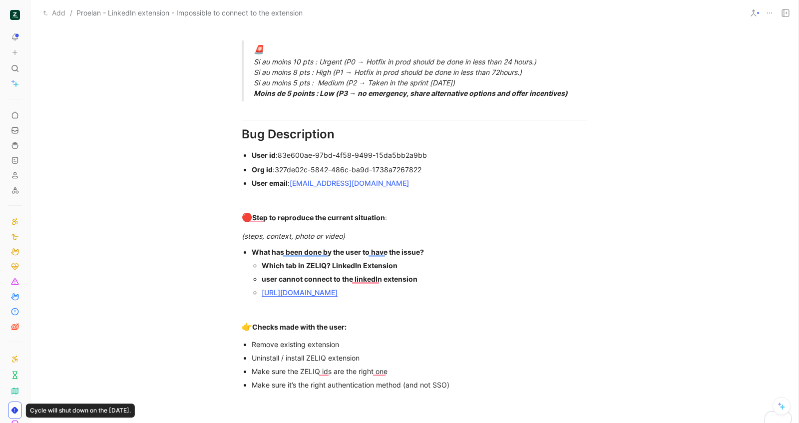
scroll to position [0, 0]
